Goal: Check status: Check status

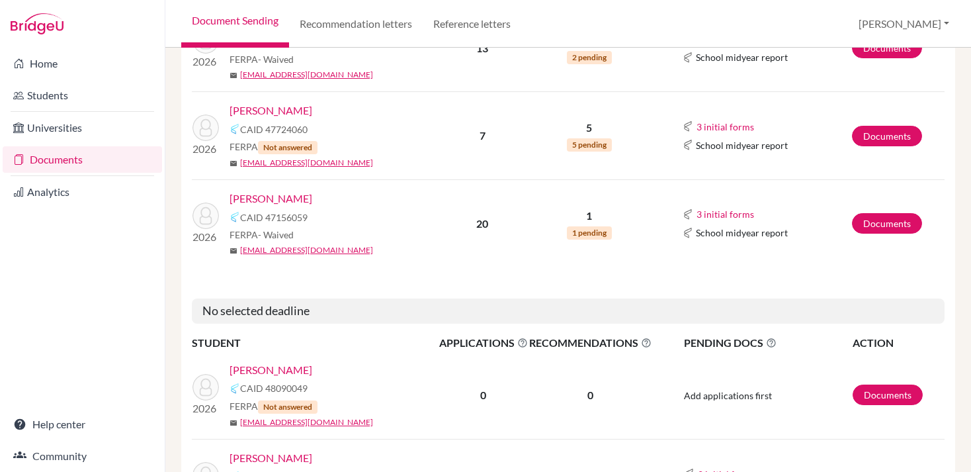
scroll to position [570, 0]
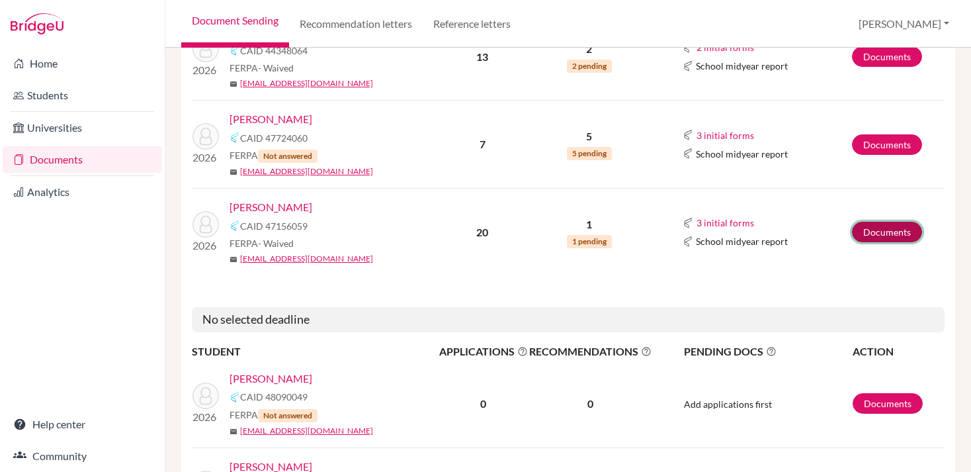
click at [889, 233] on link "Documents" at bounding box center [887, 232] width 70 height 21
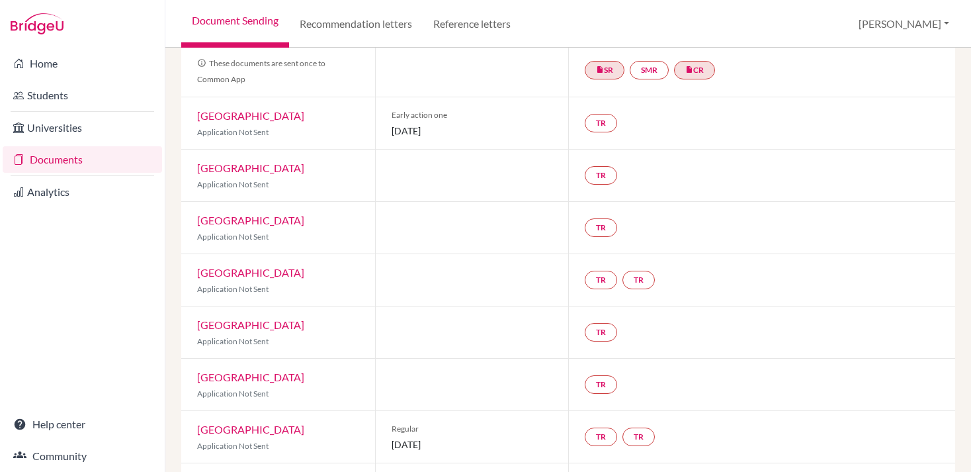
scroll to position [138, 0]
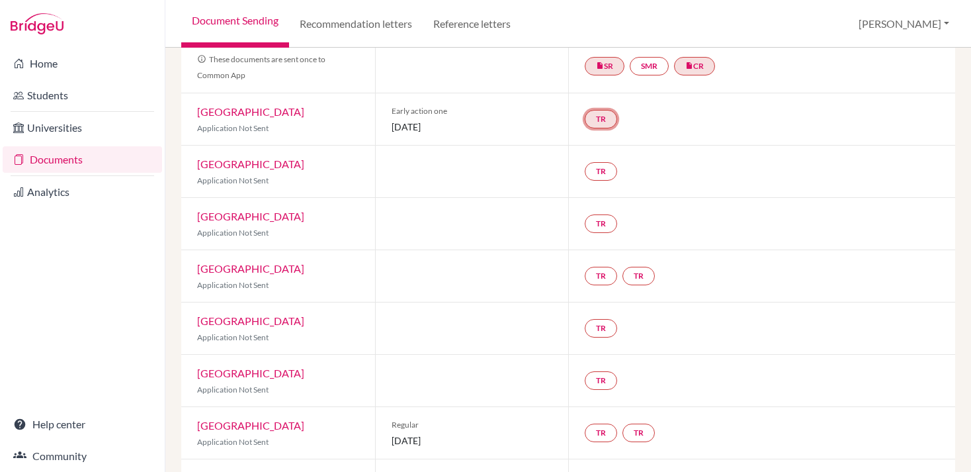
click at [604, 115] on link "TR" at bounding box center [601, 119] width 32 height 19
click at [590, 91] on small "Incomplete" at bounding box center [600, 92] width 115 height 12
click at [611, 67] on h3 "Teacher recommendation" at bounding box center [600, 69] width 131 height 24
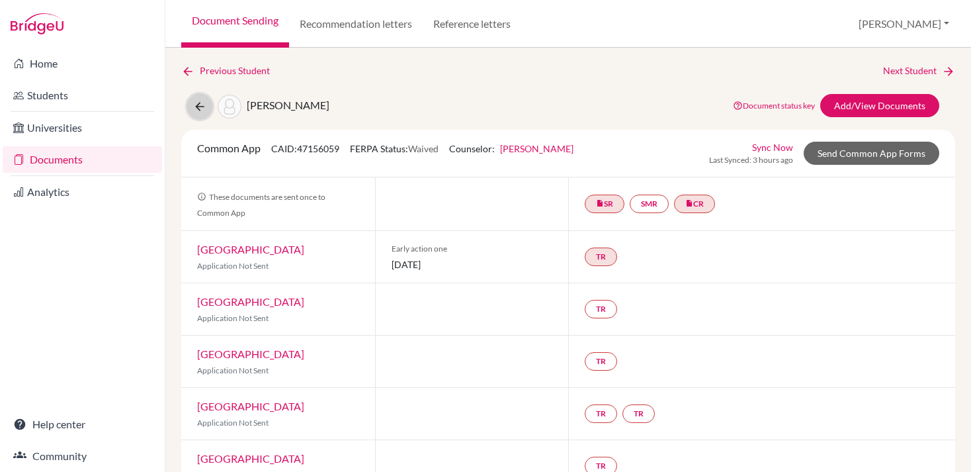
click at [205, 104] on icon at bounding box center [199, 106] width 13 height 13
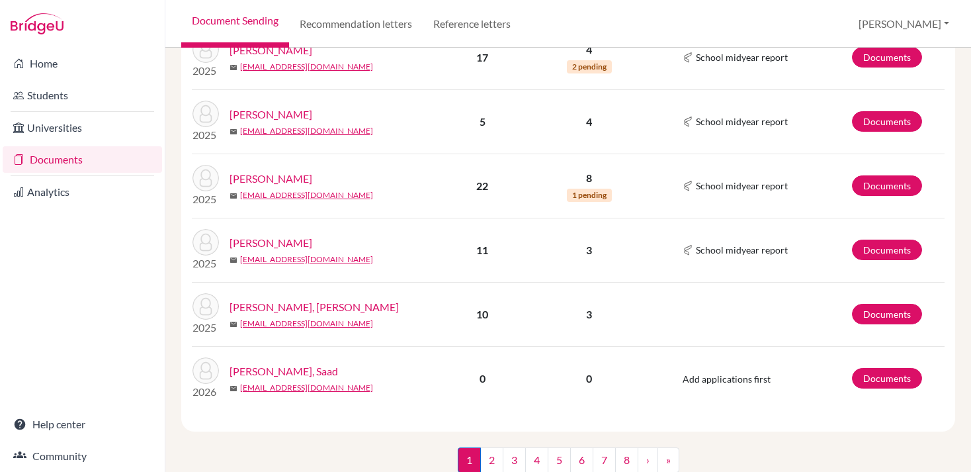
scroll to position [435, 0]
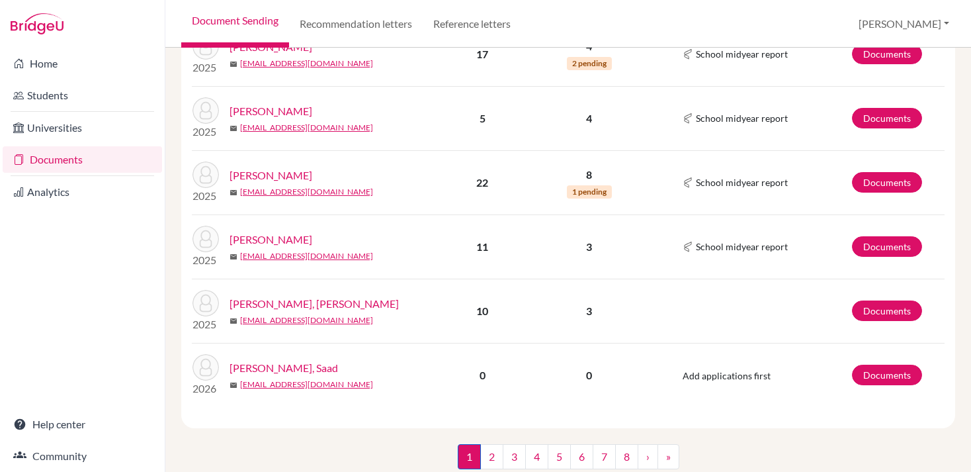
click at [45, 163] on link "Documents" at bounding box center [82, 159] width 159 height 26
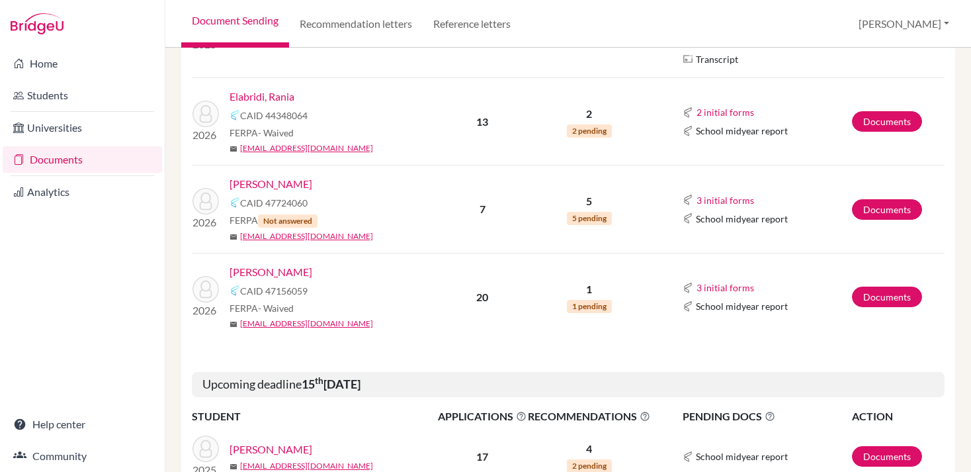
scroll to position [586, 0]
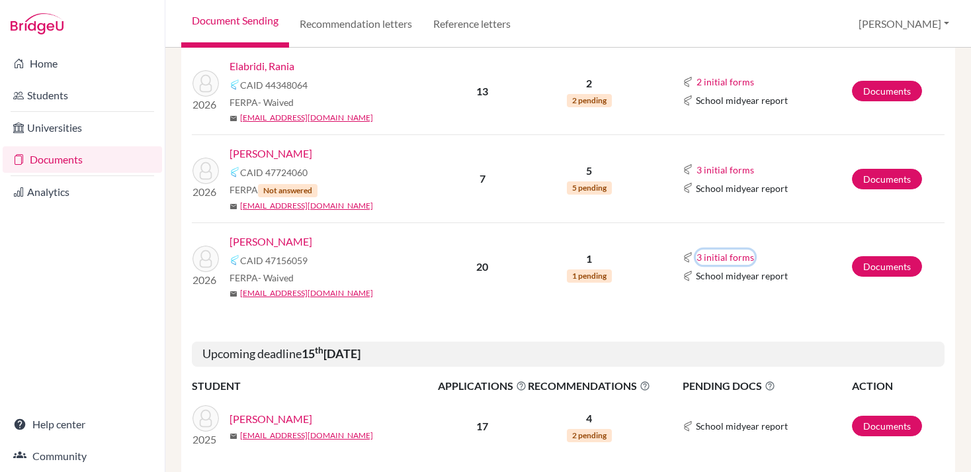
click at [717, 259] on button "3 initial forms" at bounding box center [725, 256] width 59 height 15
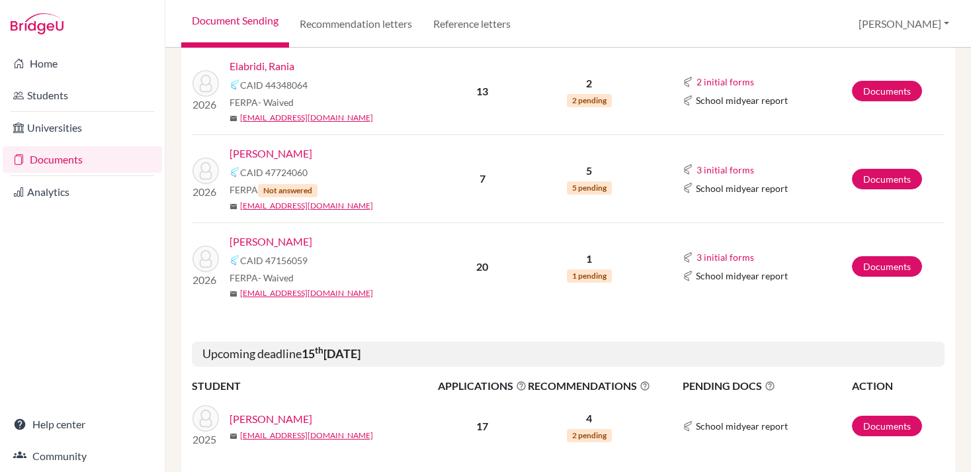
click at [268, 246] on link "[PERSON_NAME]" at bounding box center [271, 242] width 83 height 16
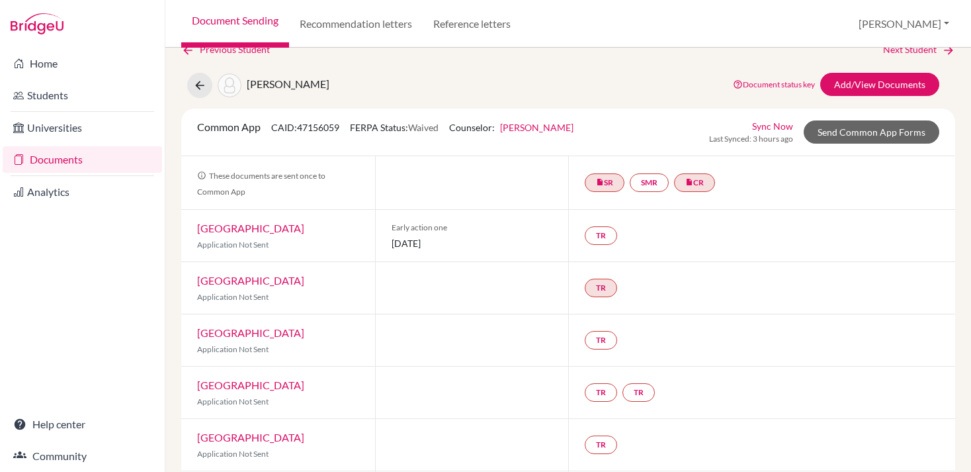
scroll to position [19, 0]
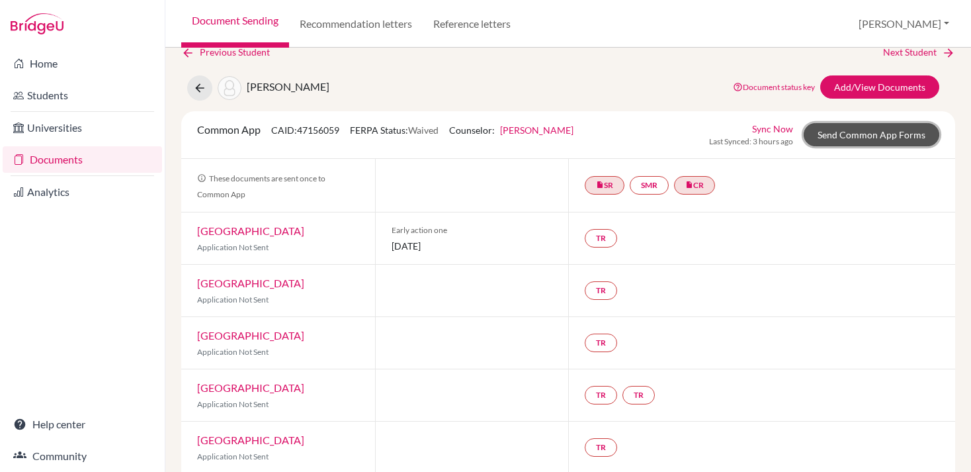
click at [853, 136] on link "Send Common App Forms" at bounding box center [872, 134] width 136 height 23
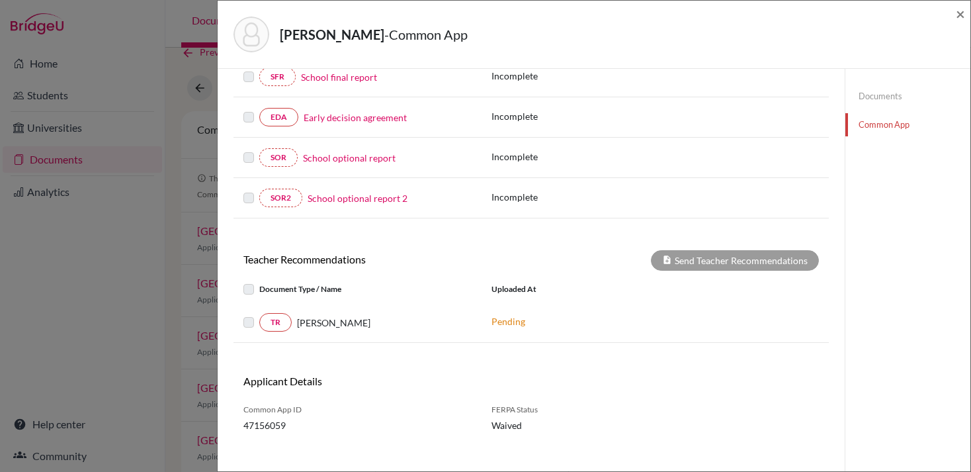
scroll to position [333, 0]
